Goal: Check status: Check status

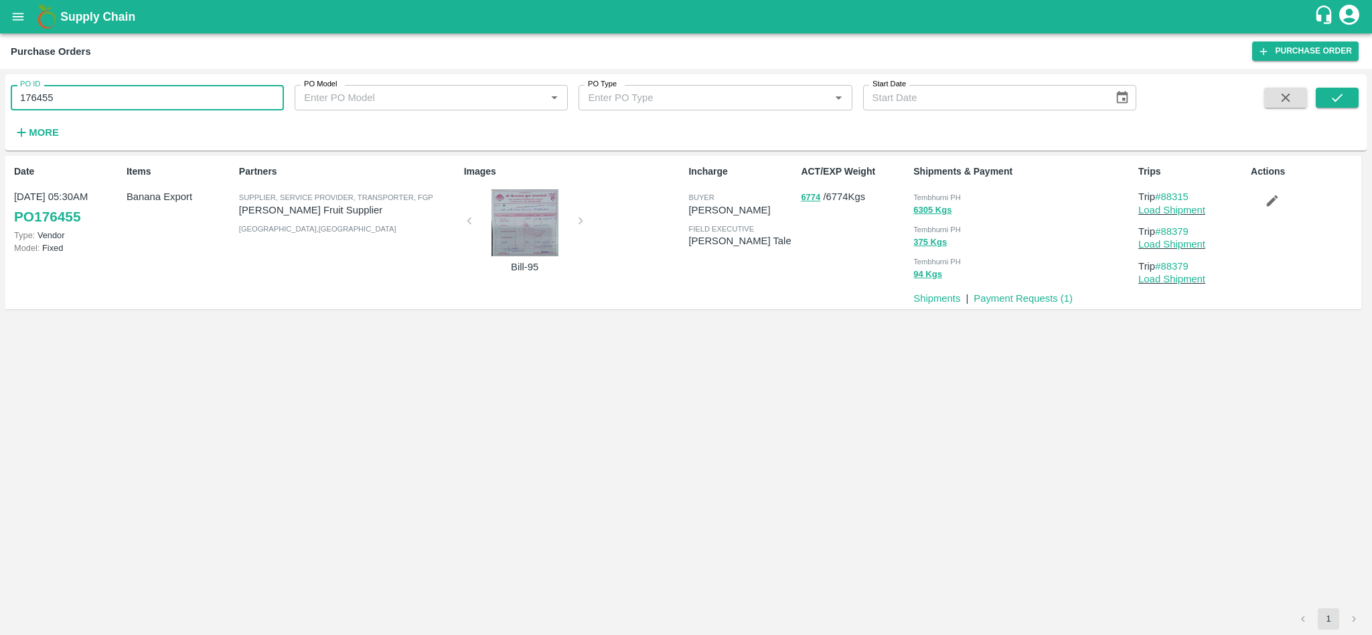
click at [100, 100] on input "176455" at bounding box center [147, 97] width 273 height 25
paste input "text"
click at [1329, 98] on icon "submit" at bounding box center [1336, 97] width 15 height 15
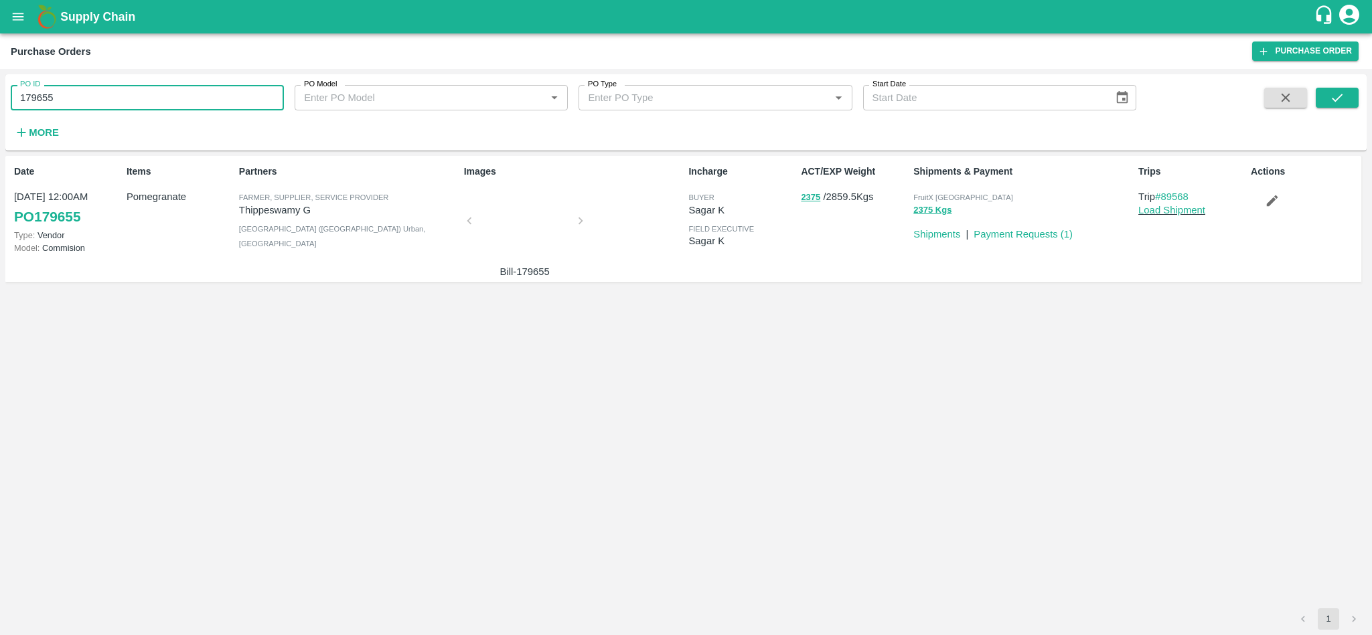
click at [149, 101] on input "179655" at bounding box center [147, 97] width 273 height 25
paste input "text"
type input "179484"
click at [1350, 98] on button "submit" at bounding box center [1336, 98] width 43 height 20
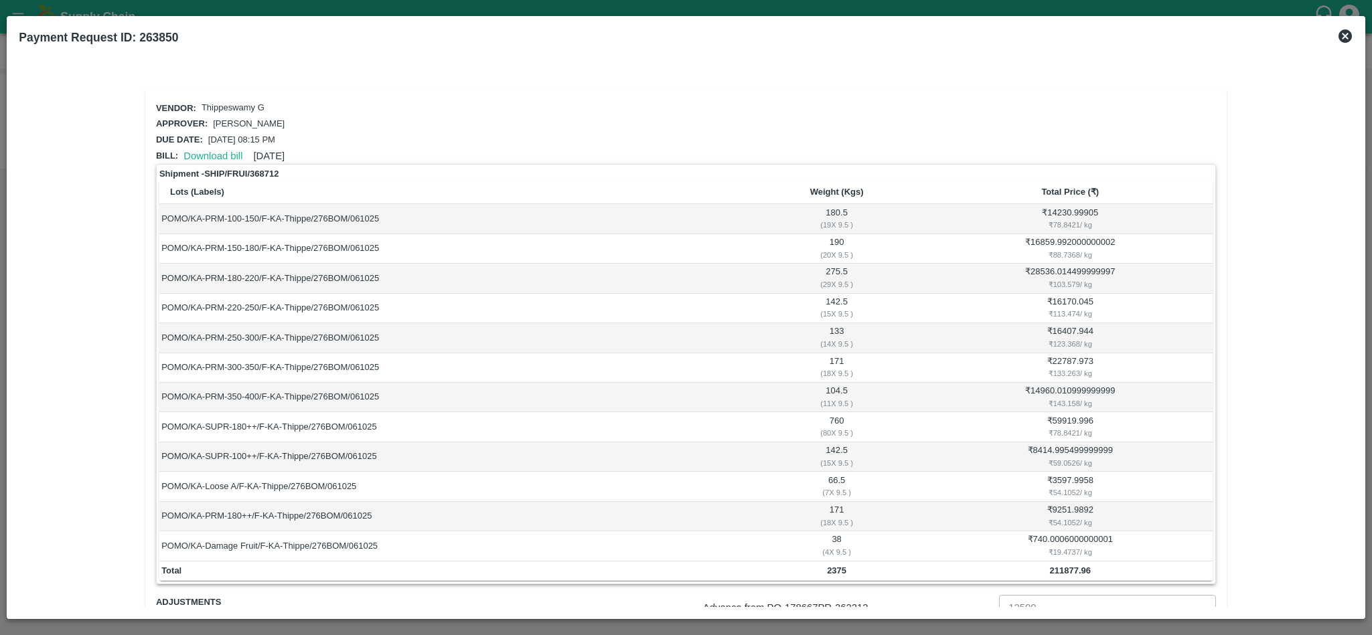
scroll to position [129, 0]
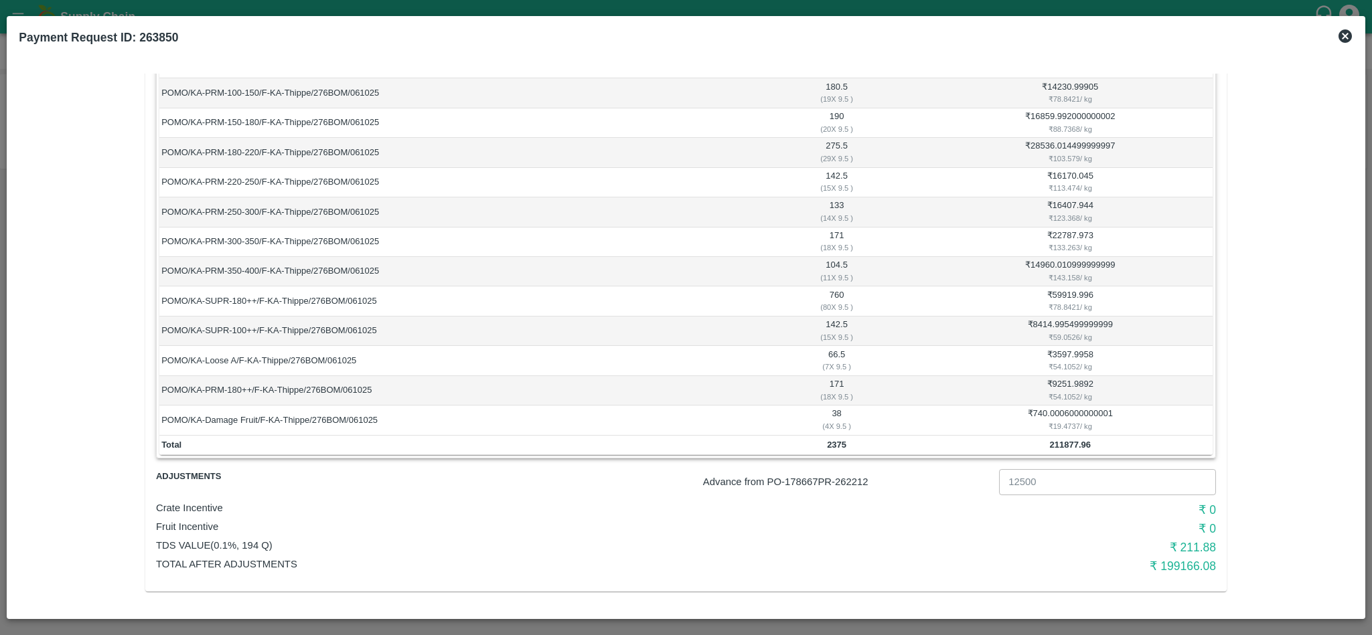
click at [856, 485] on p "Advance from PO- 178667 PR- 262212" at bounding box center [848, 482] width 291 height 15
copy p "262212"
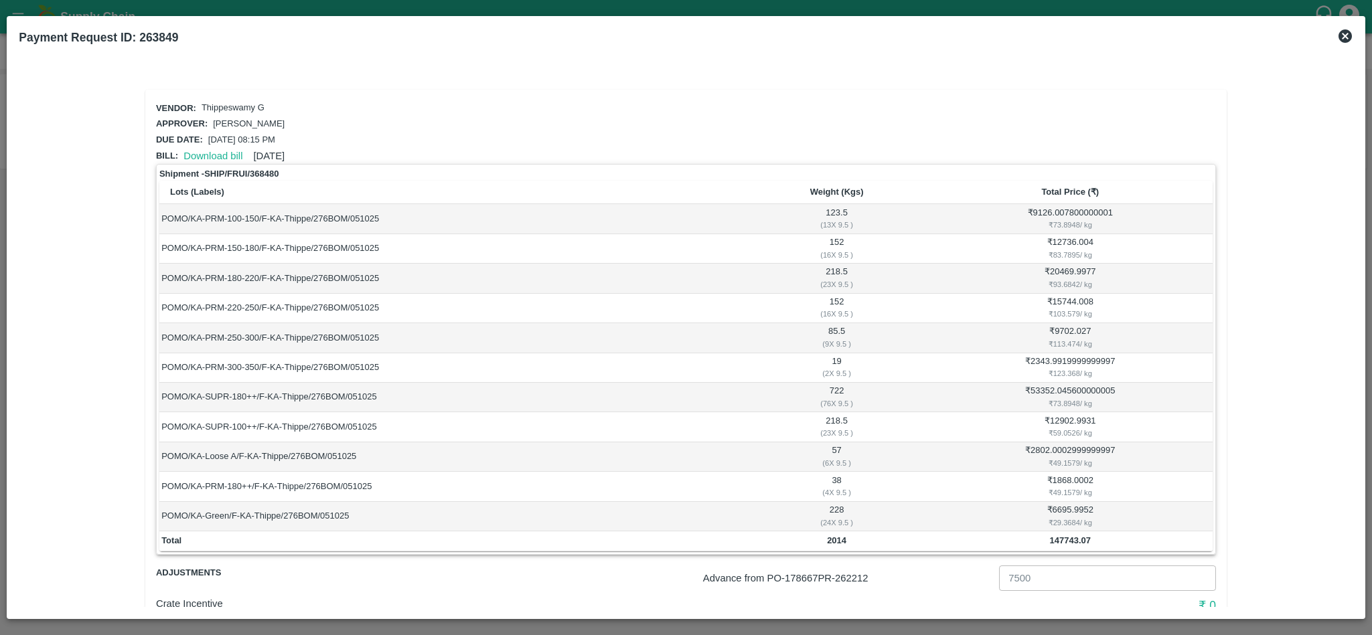
scroll to position [98, 0]
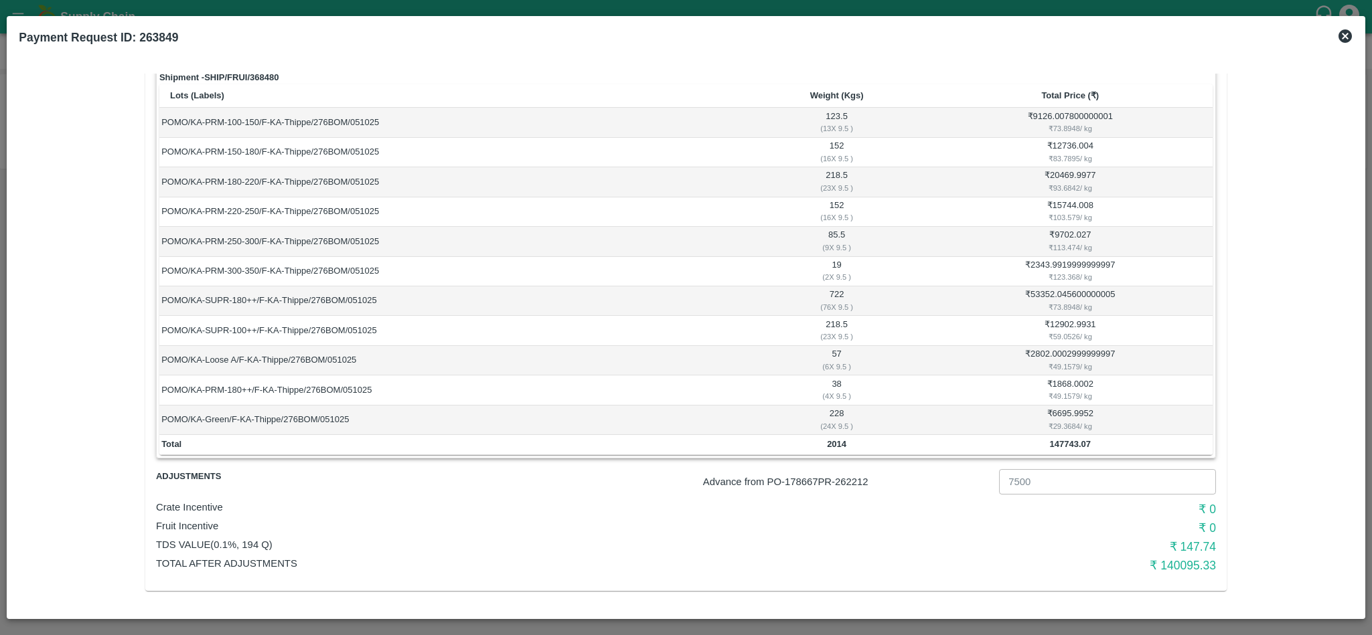
click at [852, 483] on p "Advance from PO- 178667 PR- 262212" at bounding box center [848, 482] width 291 height 15
copy p "262212"
